Goal: Find specific page/section: Find specific page/section

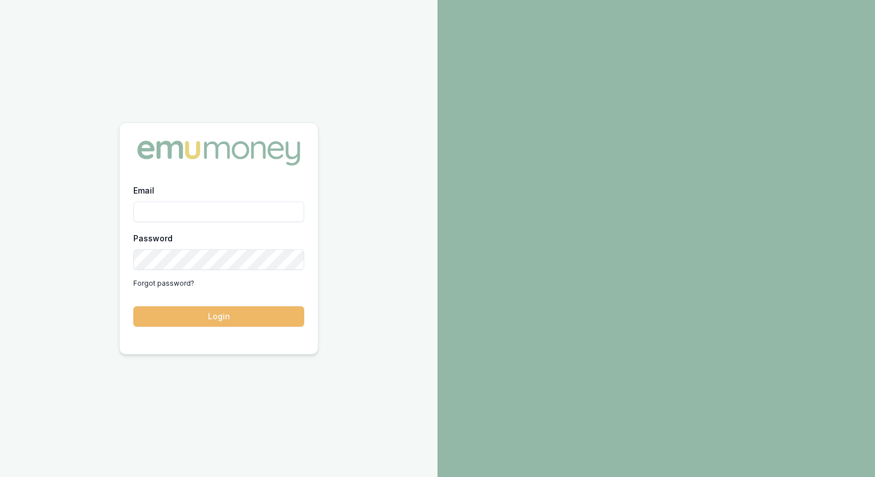
type input "[PERSON_NAME][EMAIL_ADDRESS][PERSON_NAME][DOMAIN_NAME]"
click at [173, 319] on button "Login" at bounding box center [218, 316] width 171 height 21
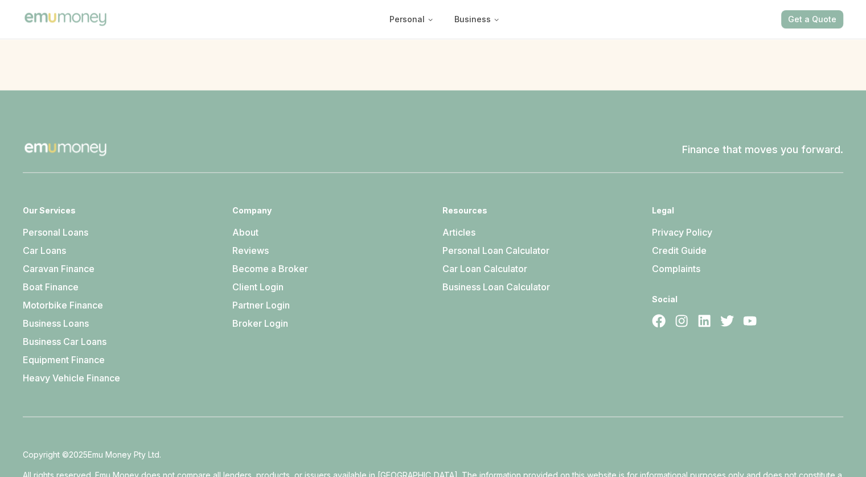
scroll to position [3252, 0]
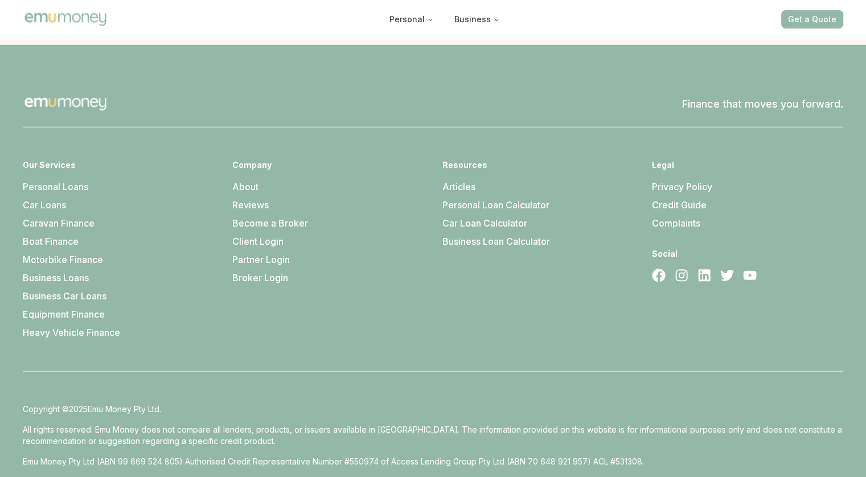
click at [243, 181] on link "About" at bounding box center [245, 186] width 26 height 11
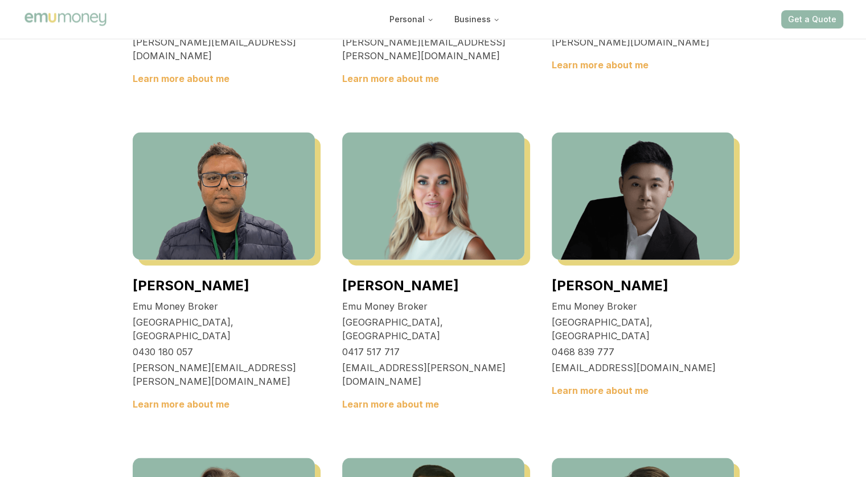
scroll to position [1367, 0]
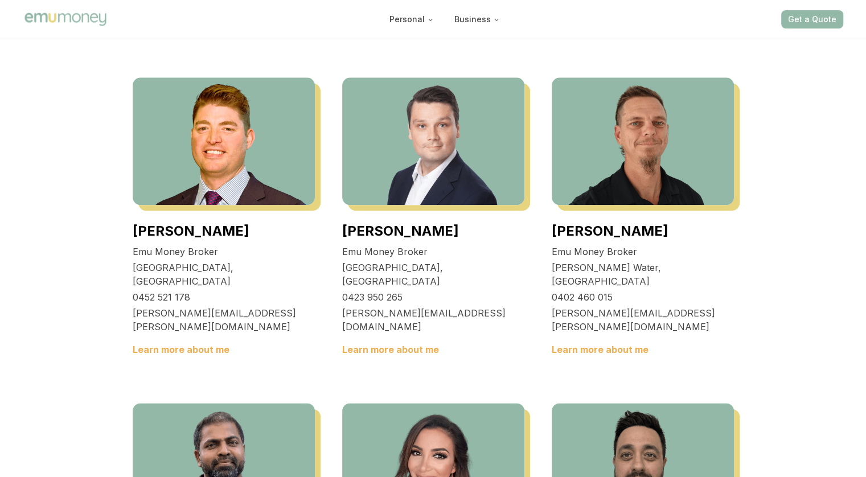
click at [592, 355] on link "Learn more about me" at bounding box center [600, 349] width 97 height 11
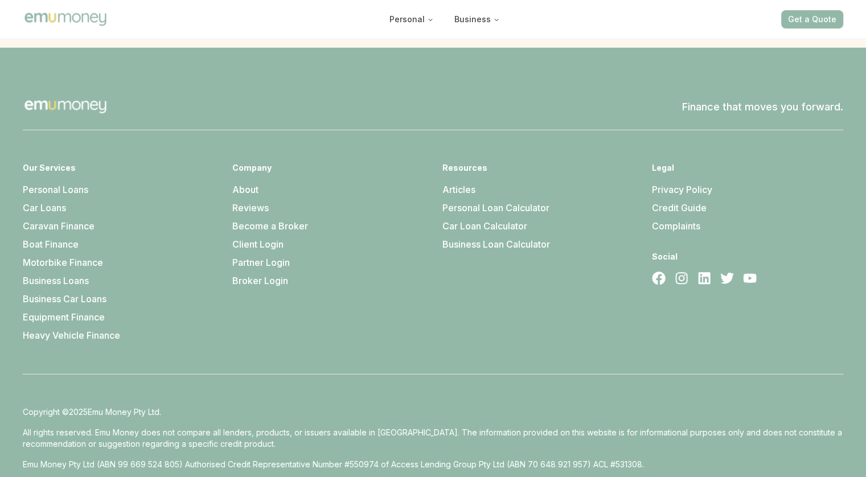
scroll to position [3252, 0]
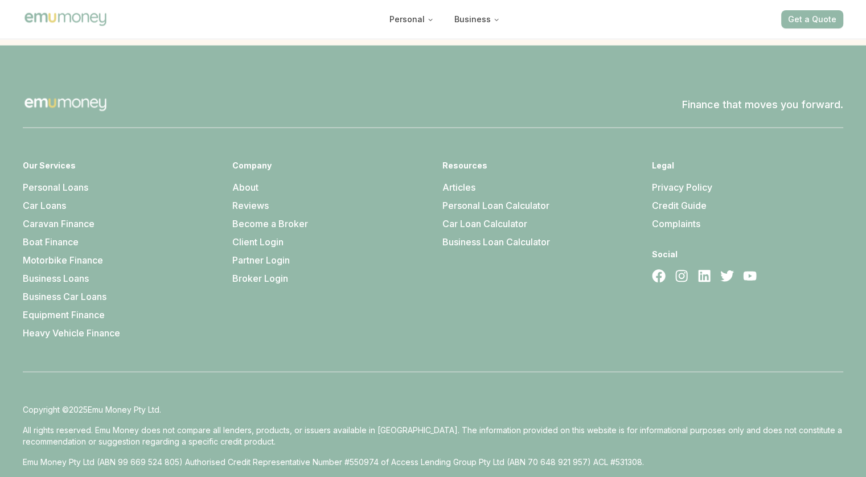
click at [242, 182] on link "About" at bounding box center [245, 187] width 26 height 11
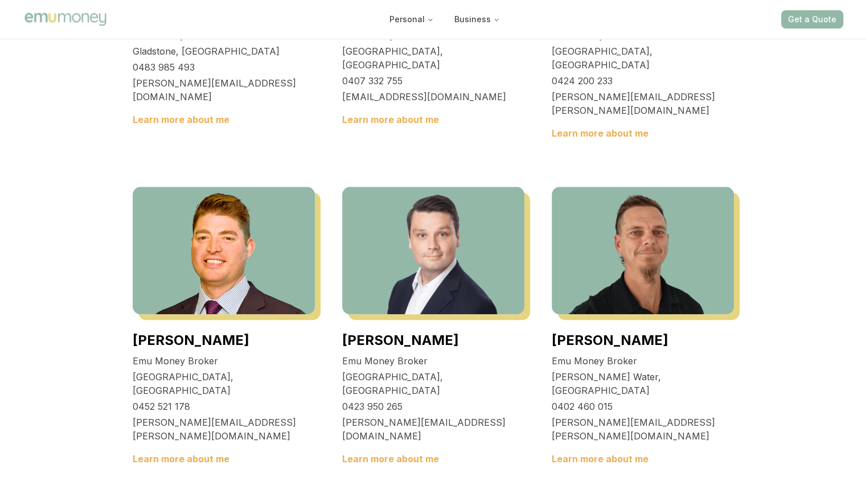
scroll to position [1367, 0]
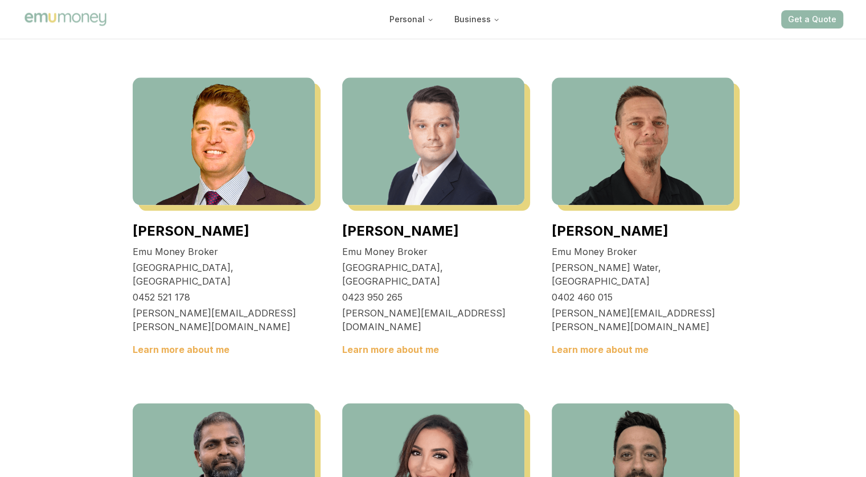
click at [635, 205] on img at bounding box center [643, 141] width 182 height 128
click at [622, 355] on link "Learn more about me" at bounding box center [600, 349] width 97 height 11
